Goal: Find specific page/section: Find specific page/section

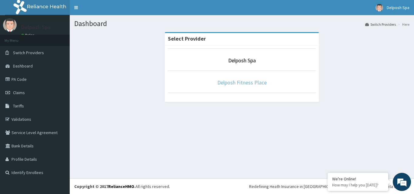
click at [238, 82] on link "Delposh Fitness Place" at bounding box center [241, 82] width 49 height 7
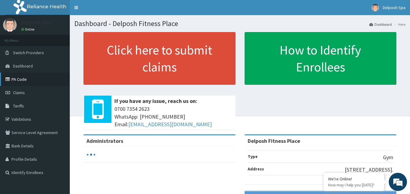
click at [32, 79] on link "PA Code" at bounding box center [35, 79] width 70 height 13
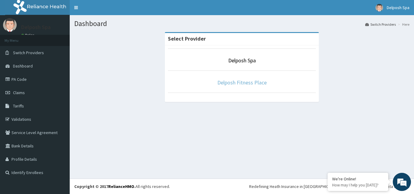
click at [222, 84] on link "Delposh Fitness Place" at bounding box center [241, 82] width 49 height 7
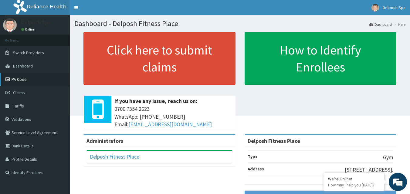
click at [45, 79] on link "PA Code" at bounding box center [35, 79] width 70 height 13
